Goal: Task Accomplishment & Management: Manage account settings

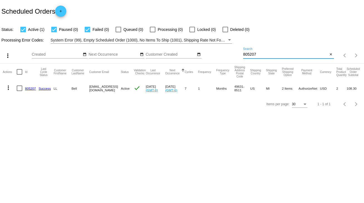
drag, startPoint x: 264, startPoint y: 54, endPoint x: 235, endPoint y: 57, distance: 28.6
click at [235, 57] on div "more_vert Sep Jan Feb Mar [DATE]" at bounding box center [182, 54] width 364 height 20
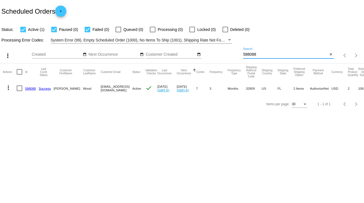
type input "588088"
click at [18, 90] on div at bounding box center [20, 89] width 6 height 6
click at [19, 91] on input "checkbox" at bounding box center [19, 91] width 0 height 0
checkbox input "true"
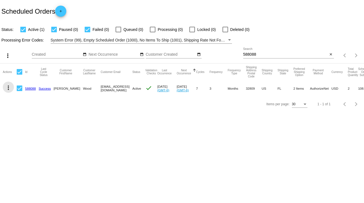
click at [8, 87] on mat-icon "more_vert" at bounding box center [8, 87] width 7 height 7
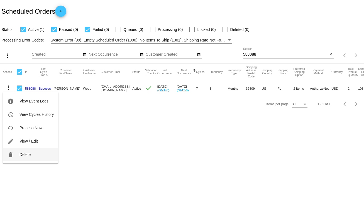
click at [28, 156] on span "Delete" at bounding box center [24, 154] width 11 height 4
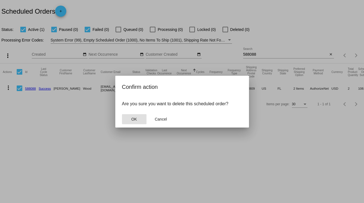
click at [141, 118] on button "OK" at bounding box center [134, 119] width 25 height 10
